Goal: Task Accomplishment & Management: Use online tool/utility

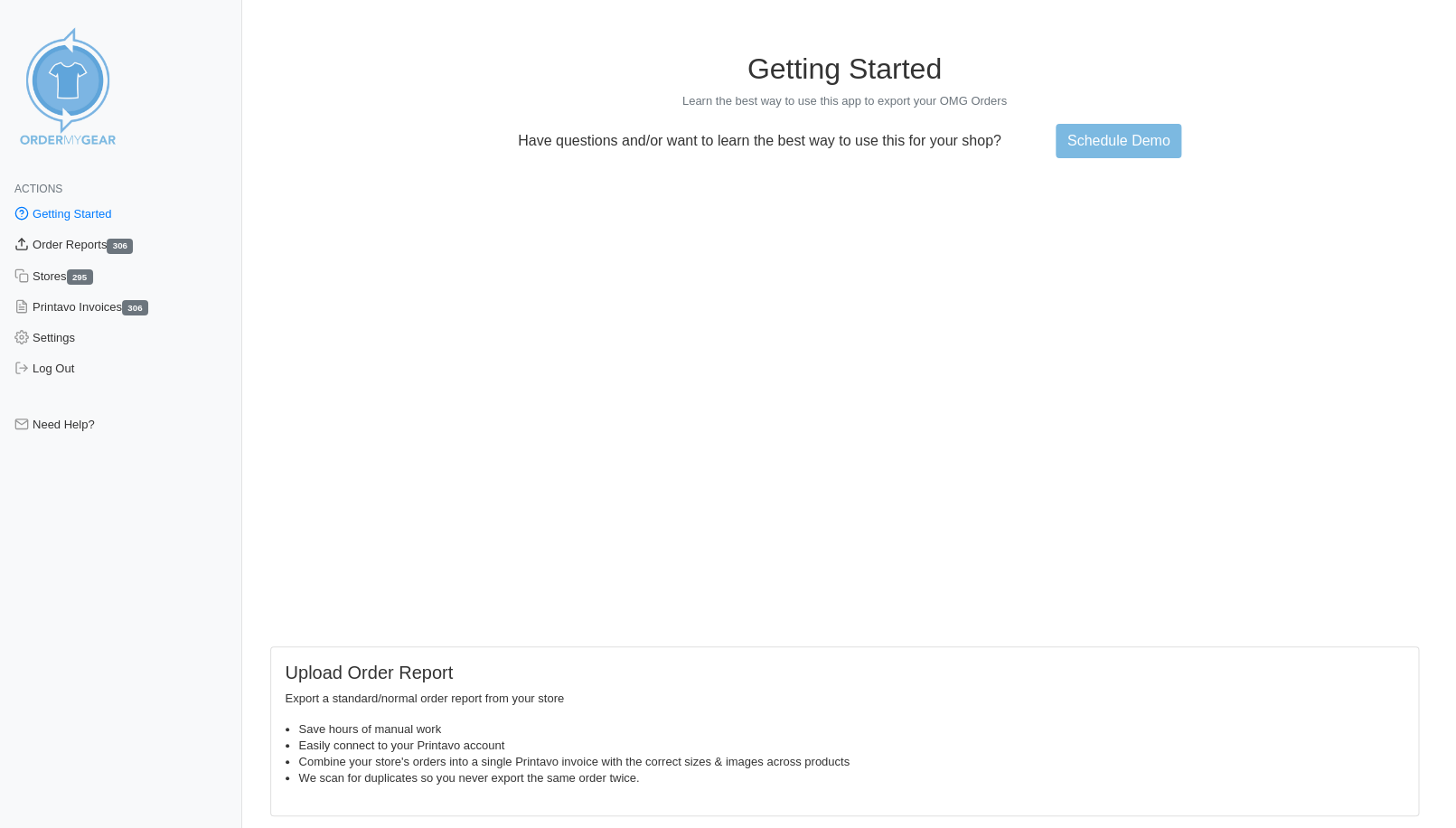
click at [50, 248] on link "Order Reports 306" at bounding box center [120, 244] width 242 height 30
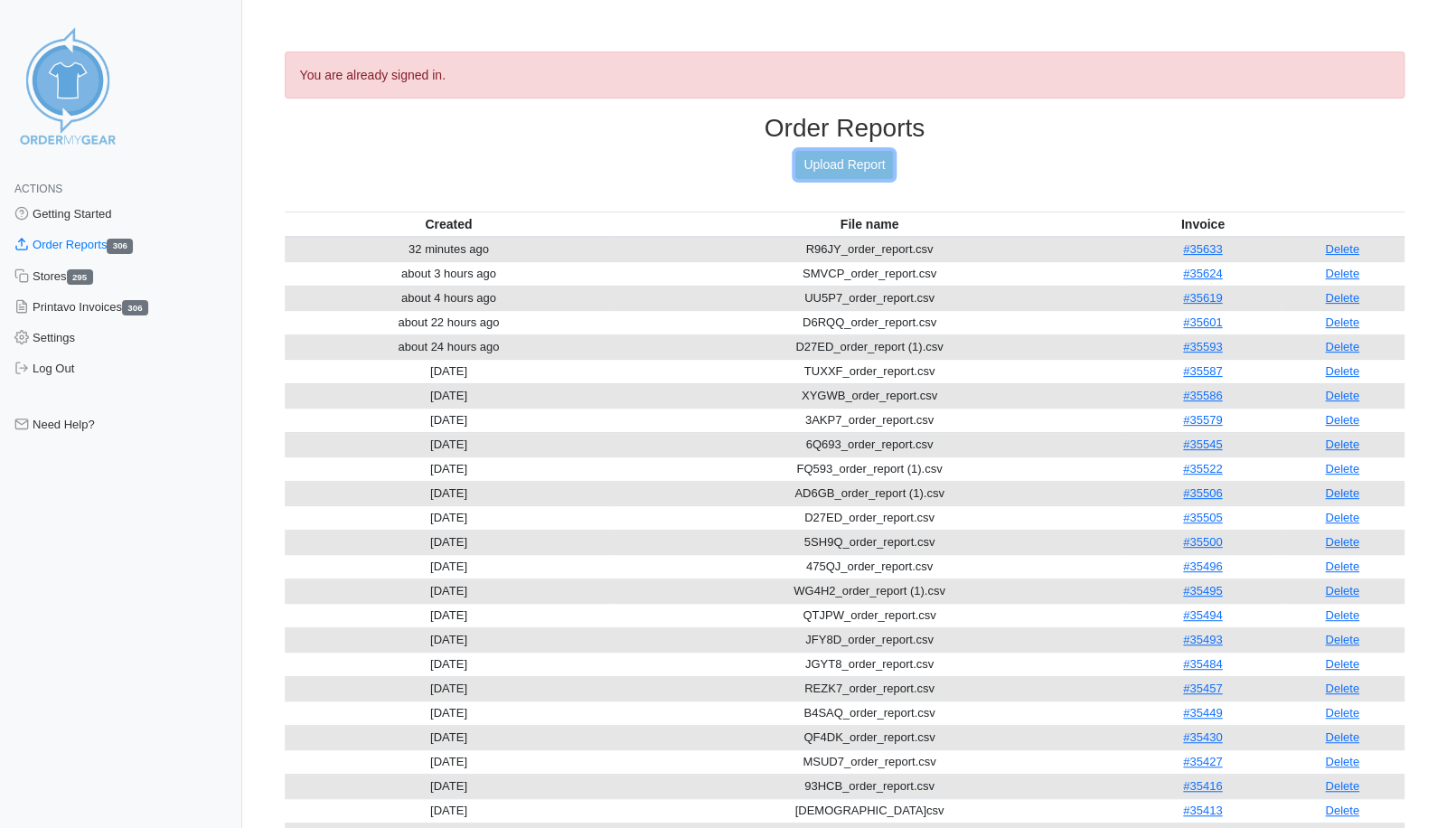
click at [828, 161] on link "Upload Report" at bounding box center [844, 164] width 98 height 28
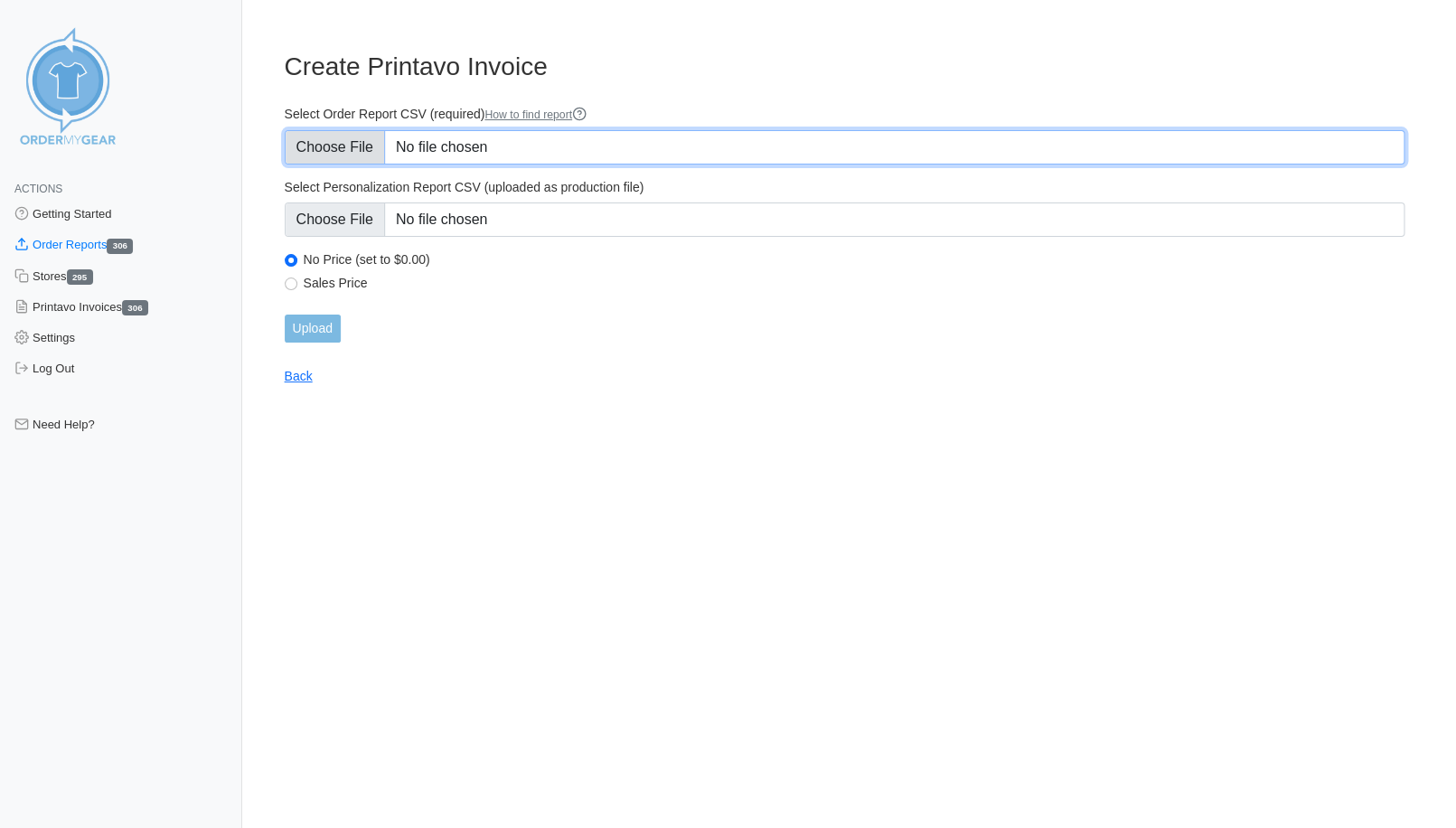
click at [311, 142] on input "Select Order Report CSV (required) How to find report" at bounding box center [845, 147] width 1121 height 34
type input "C:\fakepath\MH634_order_report.csv"
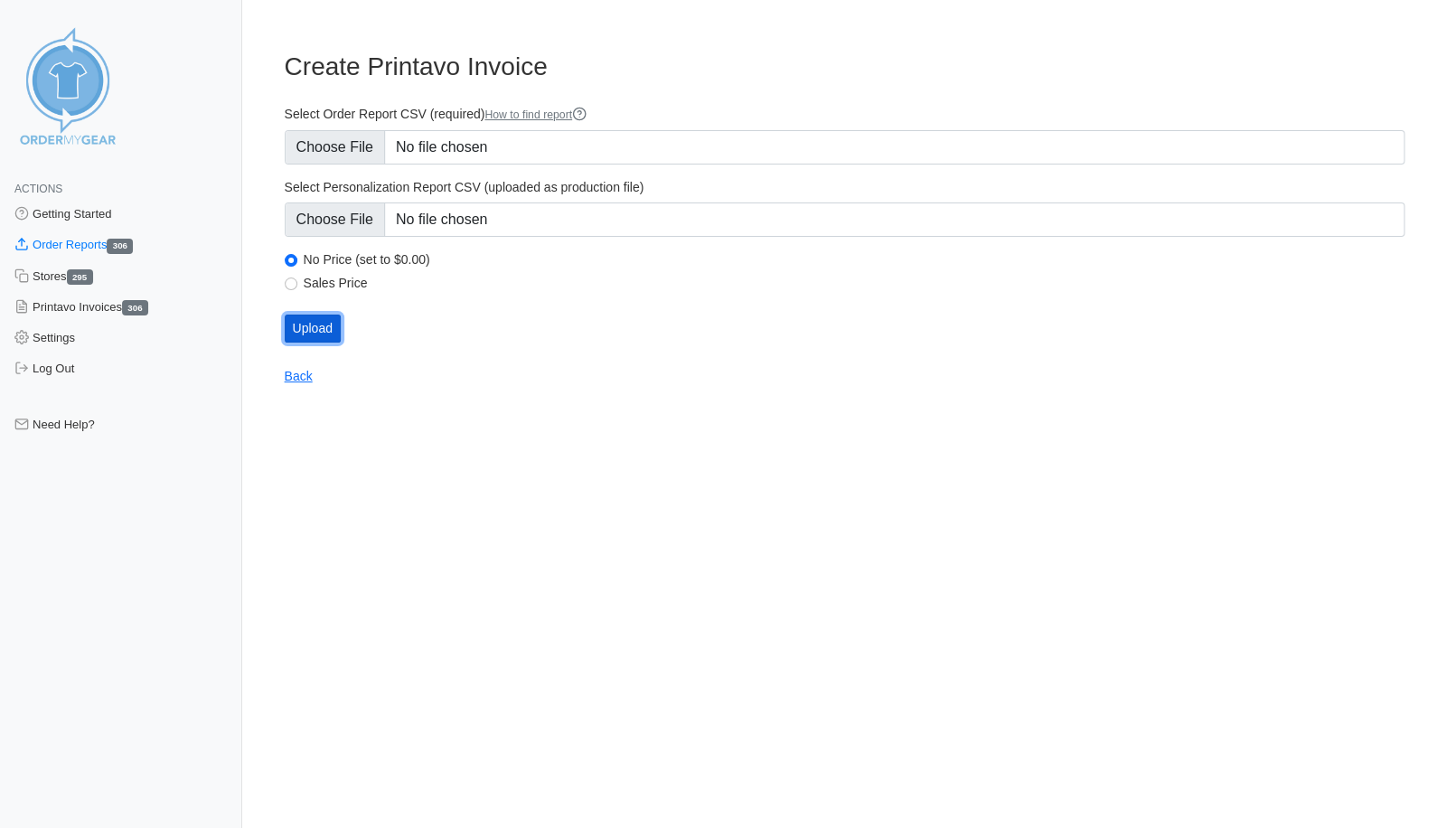
click at [330, 335] on input "Upload" at bounding box center [312, 328] width 56 height 28
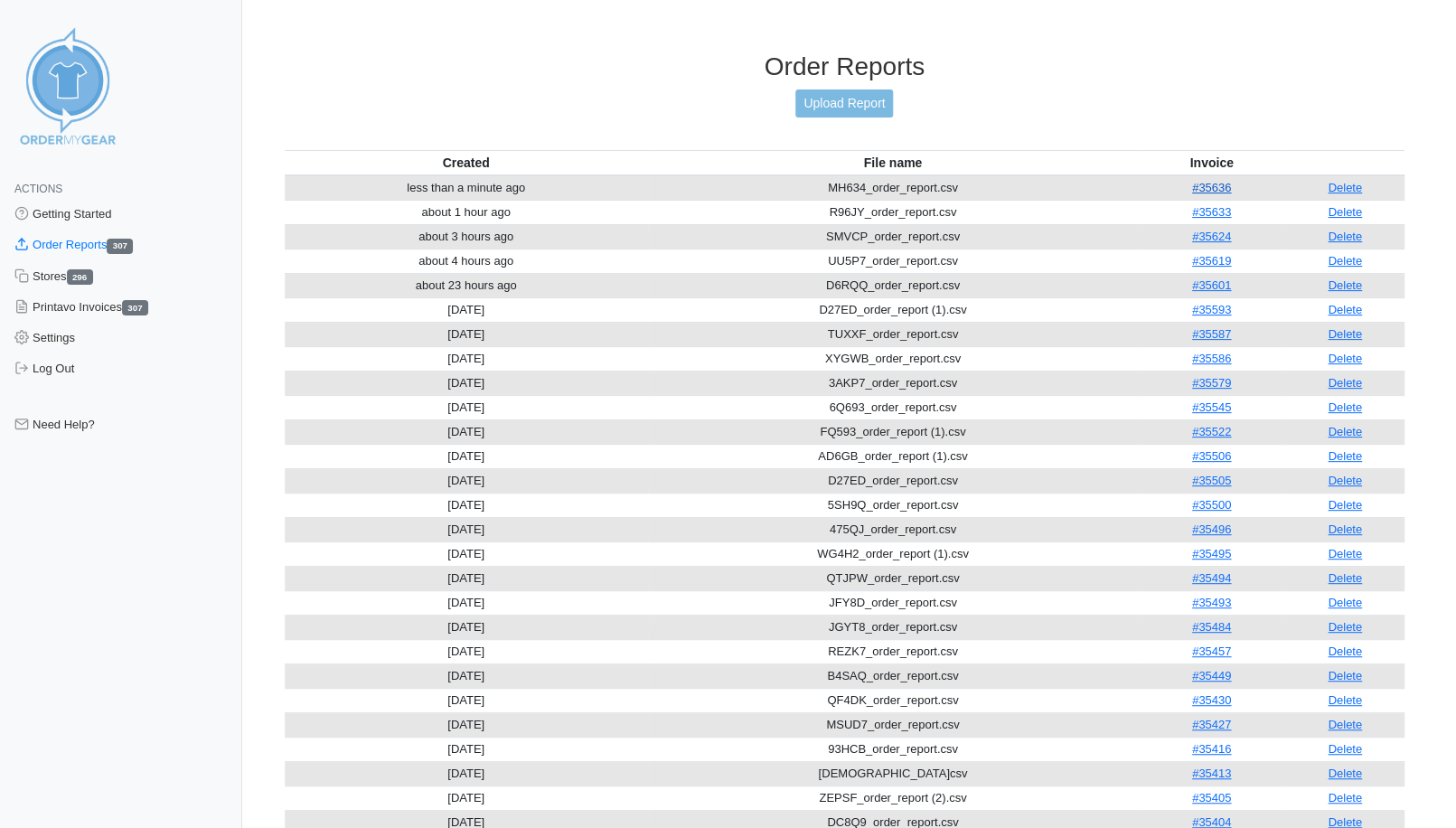
click at [1208, 181] on link "#35636" at bounding box center [1212, 188] width 39 height 14
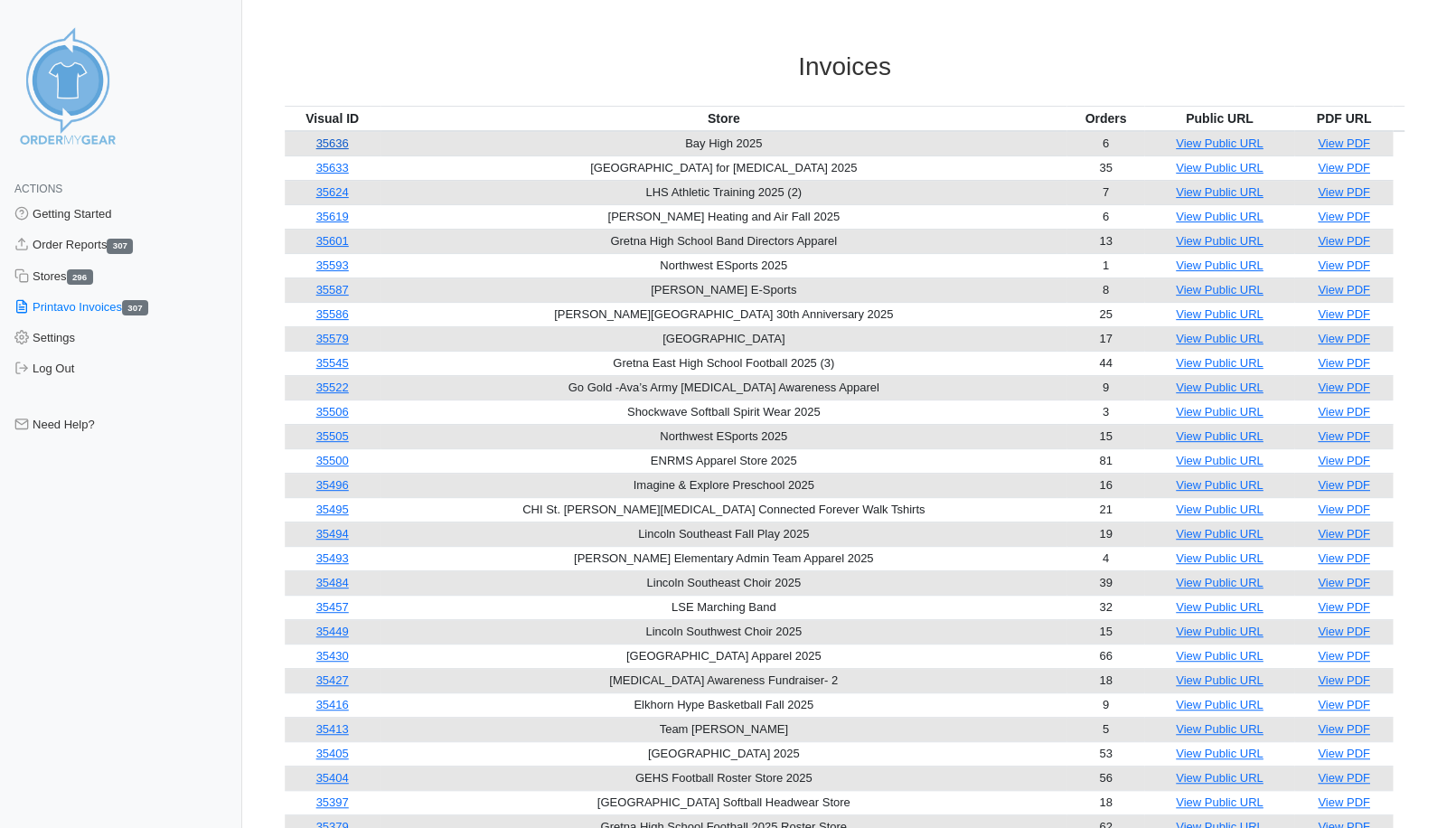
click at [334, 139] on link "35636" at bounding box center [332, 143] width 32 height 14
